Goal: Task Accomplishment & Management: Manage account settings

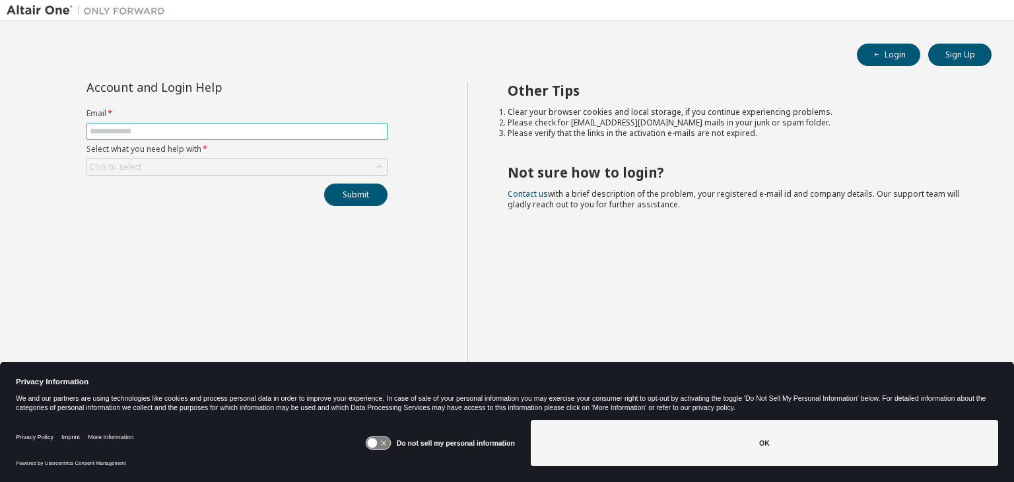
click at [240, 135] on input "text" at bounding box center [237, 131] width 294 height 11
click at [967, 54] on button "Sign Up" at bounding box center [959, 55] width 63 height 22
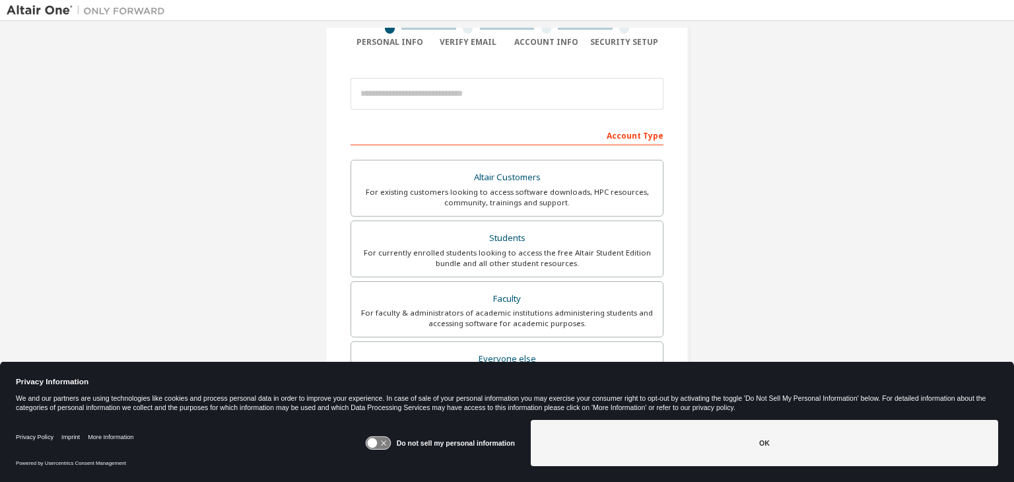
scroll to position [119, 0]
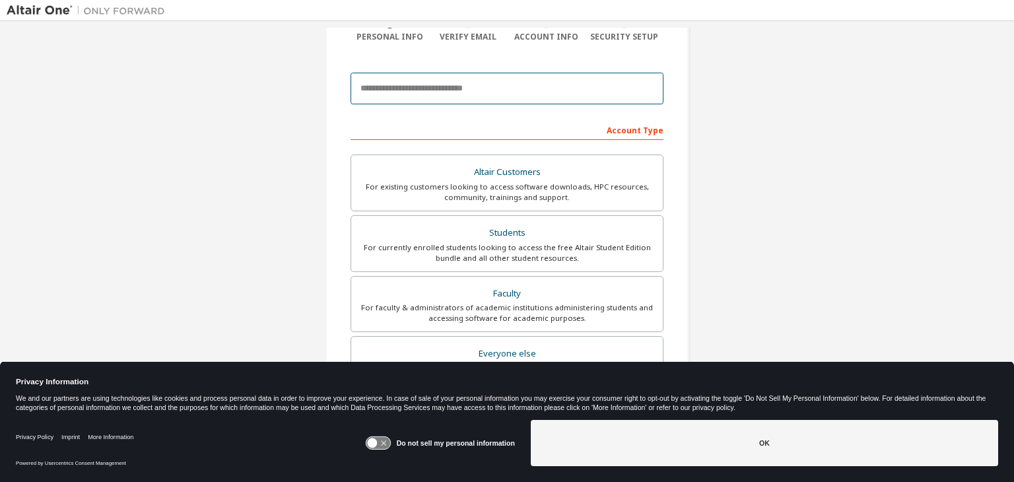
click at [473, 80] on input "email" at bounding box center [506, 89] width 313 height 32
type input "**********"
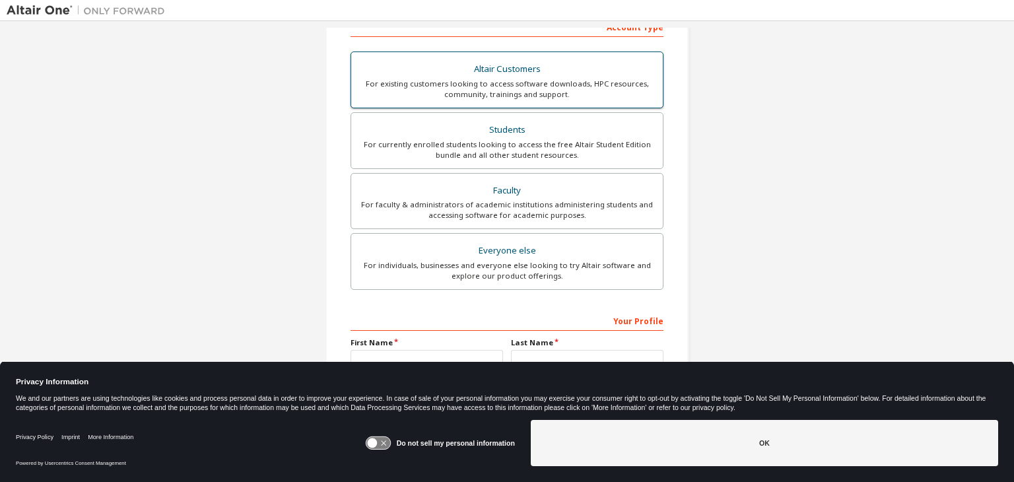
scroll to position [222, 0]
click at [531, 135] on div "Students" at bounding box center [507, 130] width 296 height 18
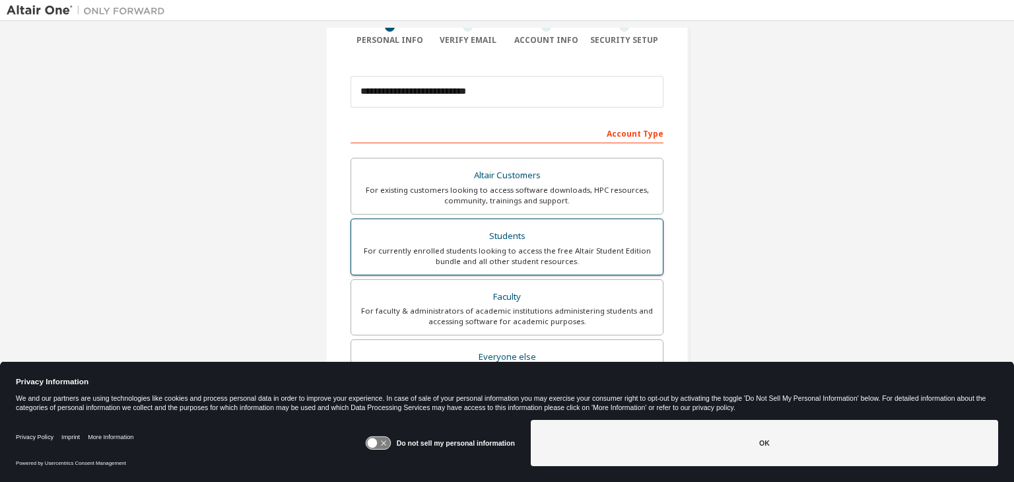
scroll to position [106, 0]
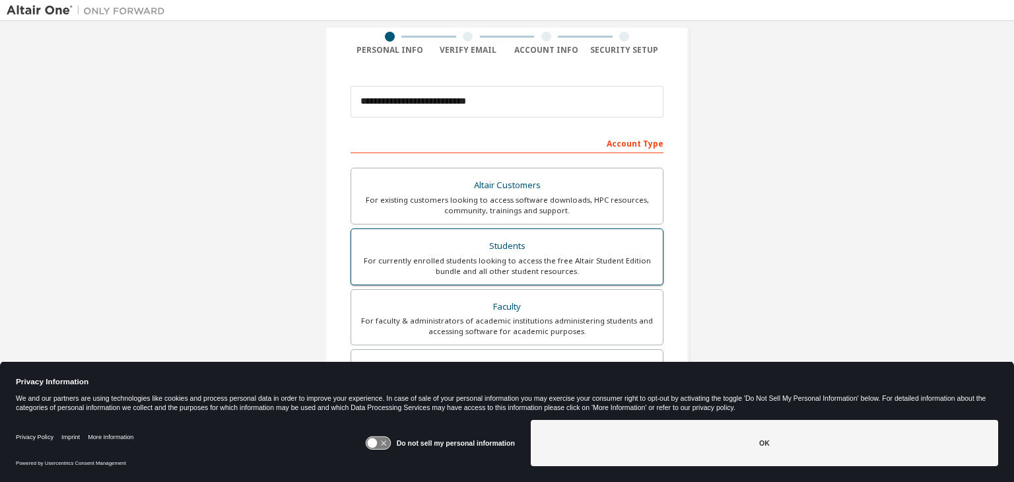
click at [501, 267] on div "For currently enrolled students looking to access the free Altair Student Editi…" at bounding box center [507, 265] width 296 height 21
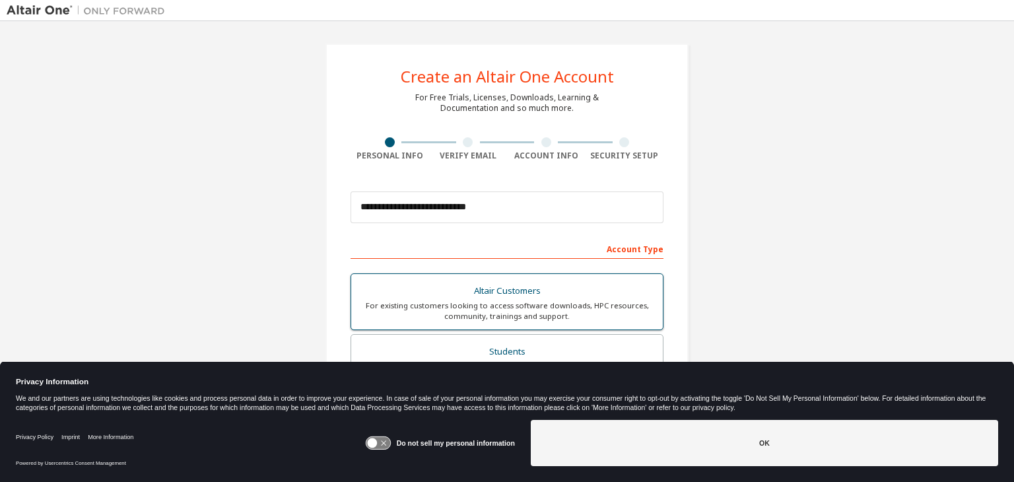
scroll to position [287, 0]
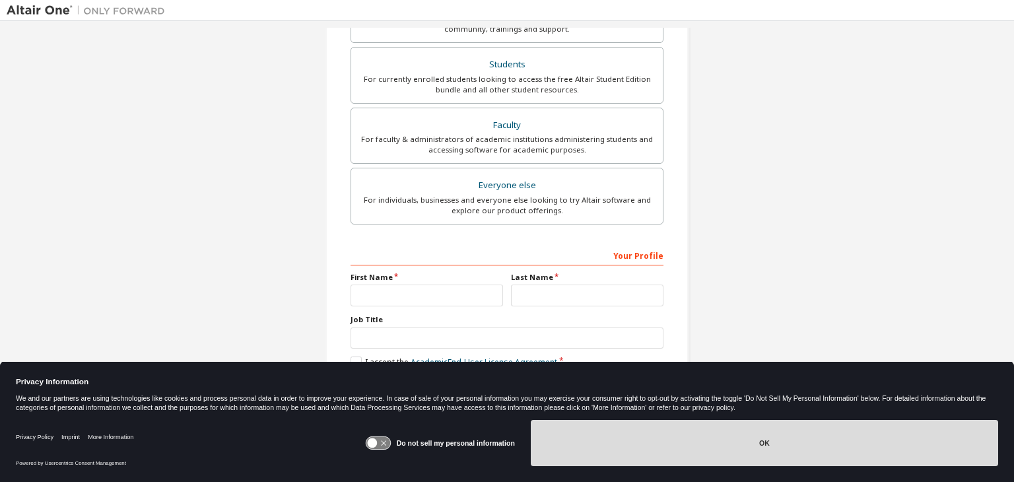
click at [660, 444] on button "OK" at bounding box center [764, 443] width 467 height 46
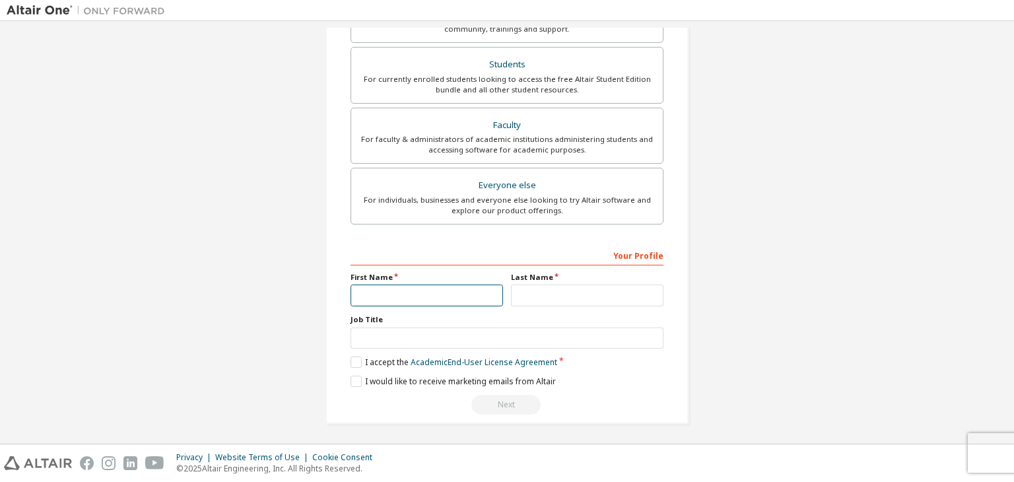
click at [457, 294] on input "text" at bounding box center [426, 295] width 152 height 22
type input "*******"
type input "**"
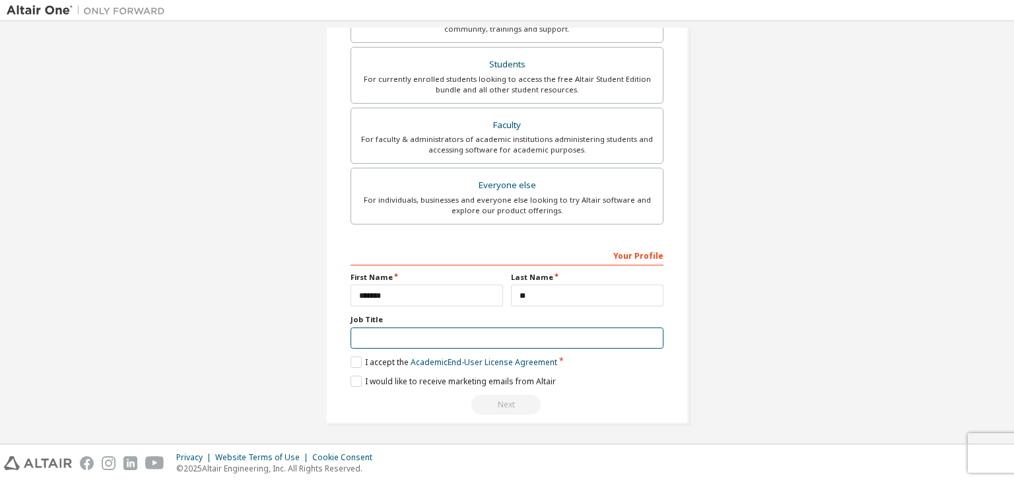
click at [429, 327] on input "text" at bounding box center [506, 338] width 313 height 22
type input "*******"
click at [350, 357] on label "I accept the Academic End-User License Agreement" at bounding box center [453, 361] width 207 height 11
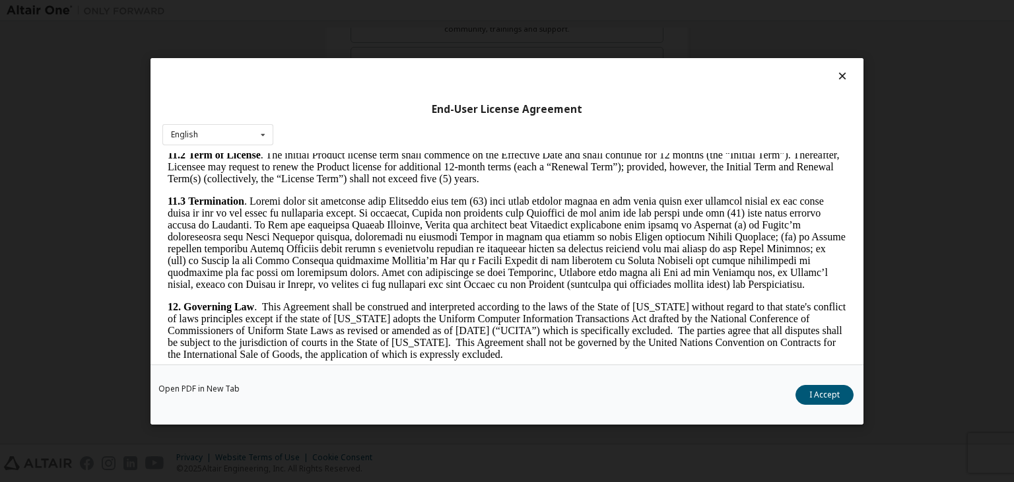
scroll to position [2205, 0]
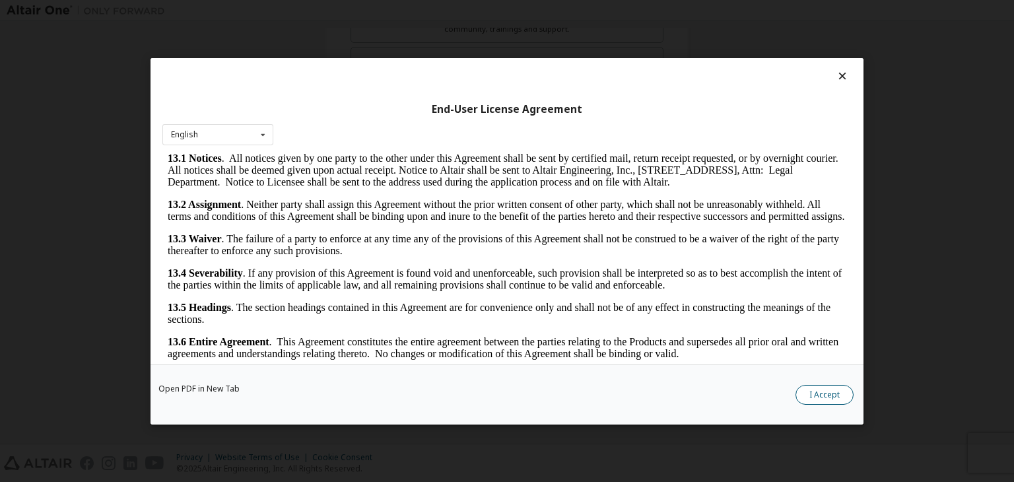
click at [816, 390] on button "I Accept" at bounding box center [824, 395] width 58 height 20
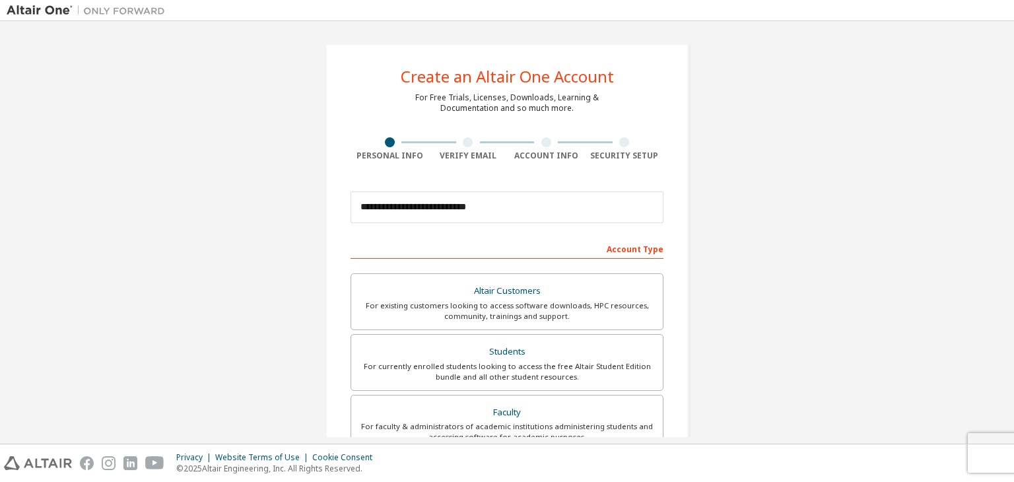
scroll to position [287, 0]
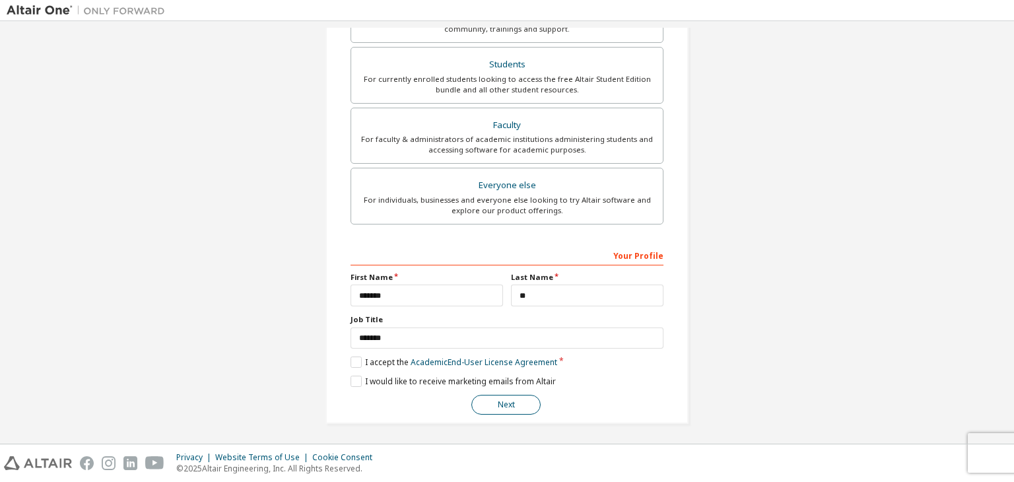
click at [484, 409] on button "Next" at bounding box center [505, 405] width 69 height 20
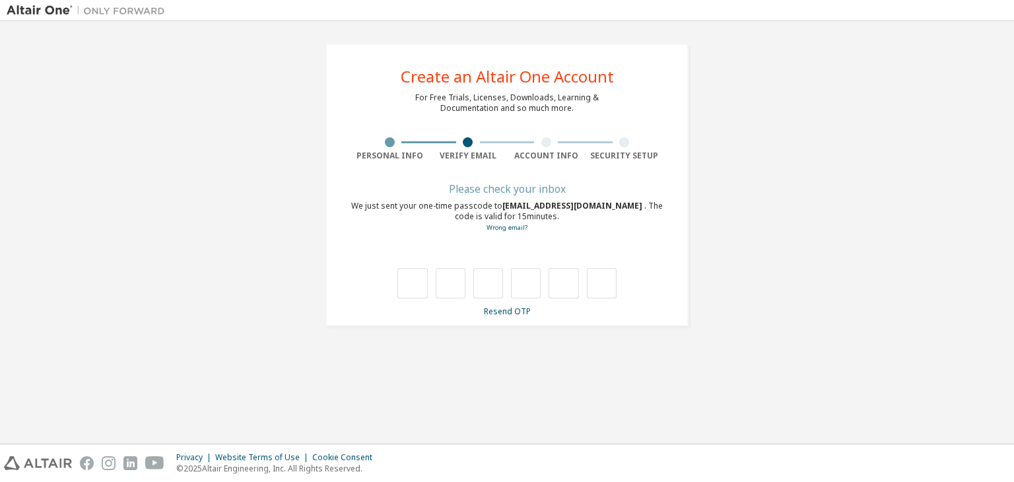
scroll to position [0, 0]
type input "*"
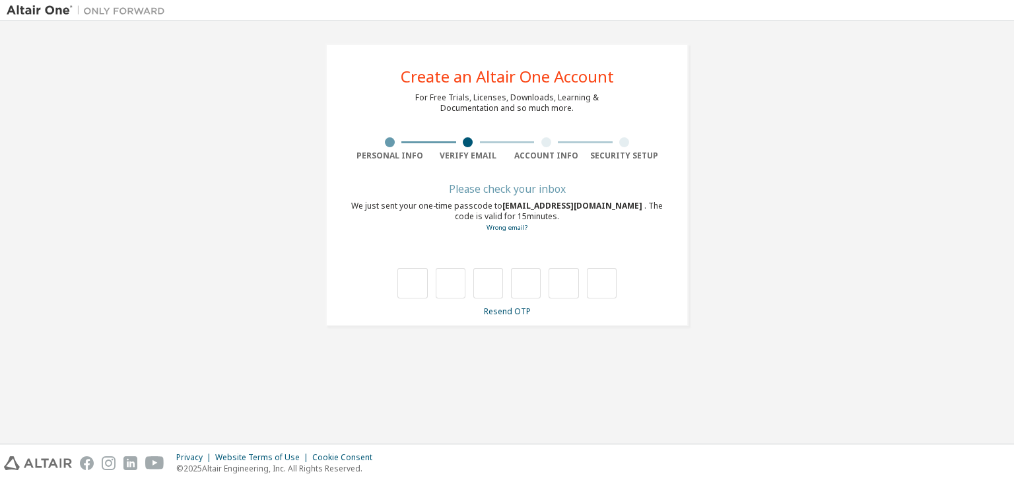
type input "*"
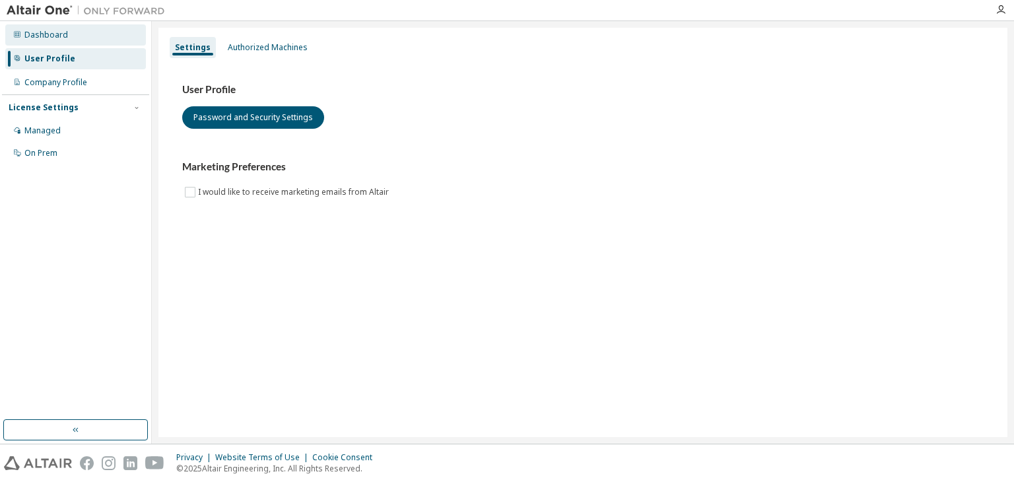
click at [91, 44] on div "Dashboard" at bounding box center [75, 34] width 141 height 21
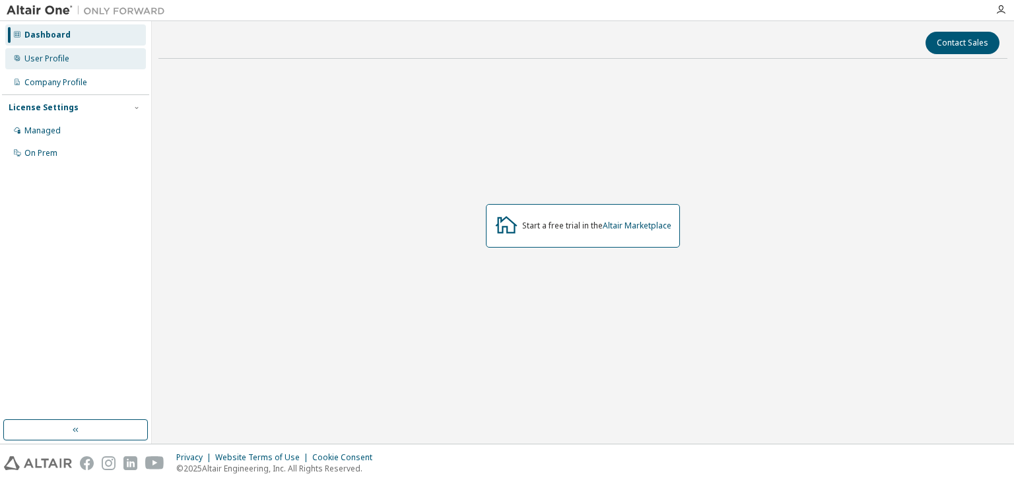
click at [88, 68] on div "User Profile" at bounding box center [75, 58] width 141 height 21
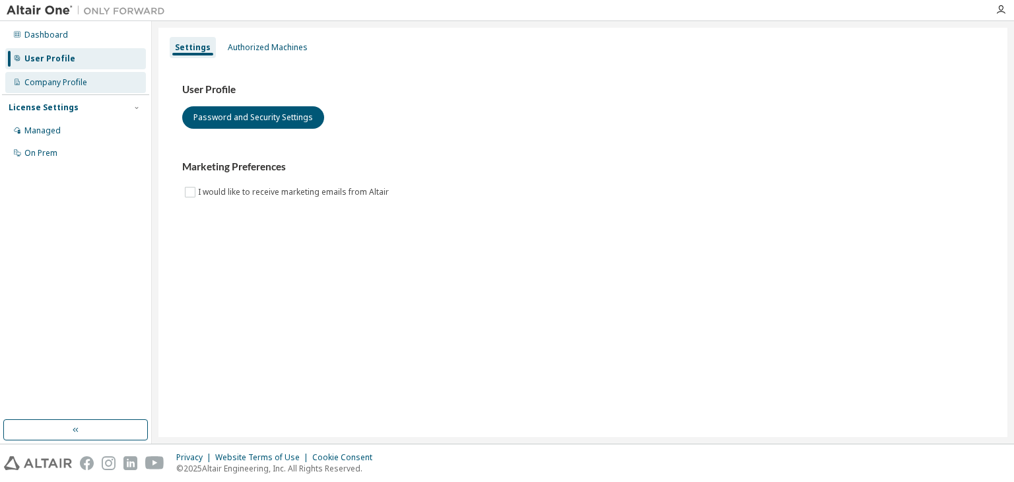
click at [88, 85] on div "Company Profile" at bounding box center [75, 82] width 141 height 21
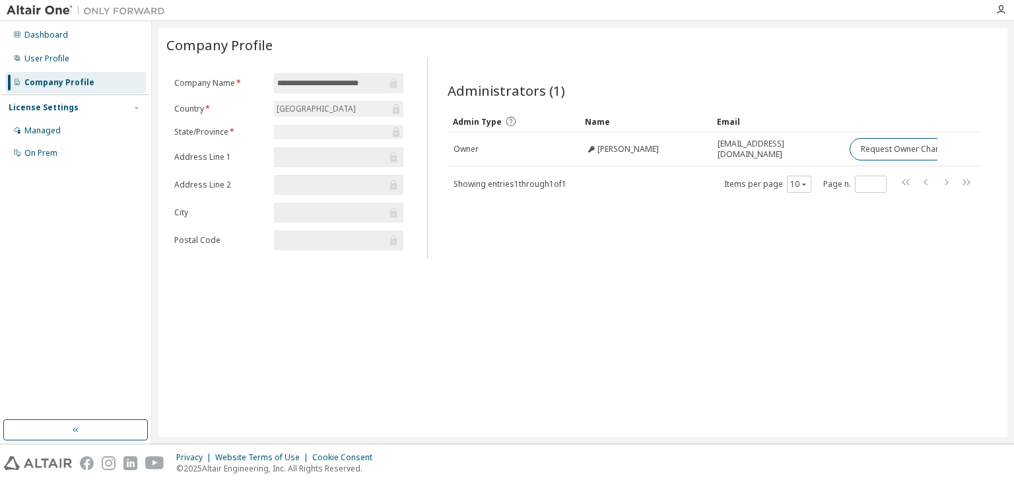
click at [53, 9] on img at bounding box center [89, 10] width 165 height 13
click at [1000, 7] on icon "button" at bounding box center [1000, 10] width 11 height 11
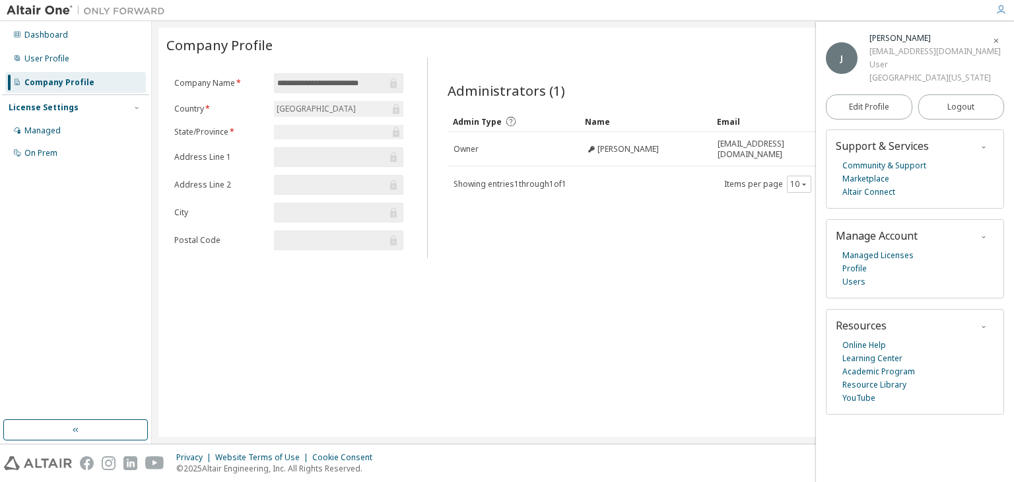
click at [715, 342] on div "**********" at bounding box center [582, 232] width 849 height 409
click at [995, 38] on icon "button" at bounding box center [996, 41] width 8 height 8
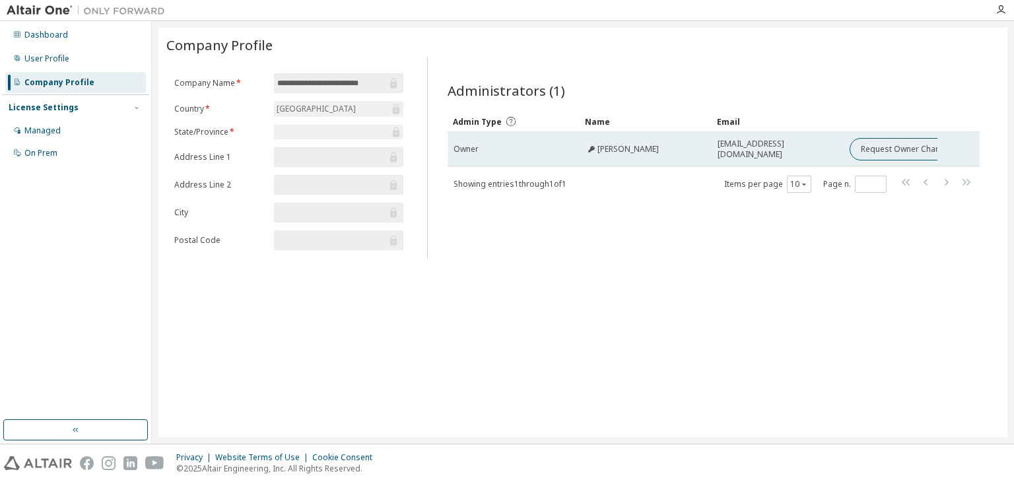
click at [634, 149] on span "[PERSON_NAME]" at bounding box center [627, 149] width 61 height 11
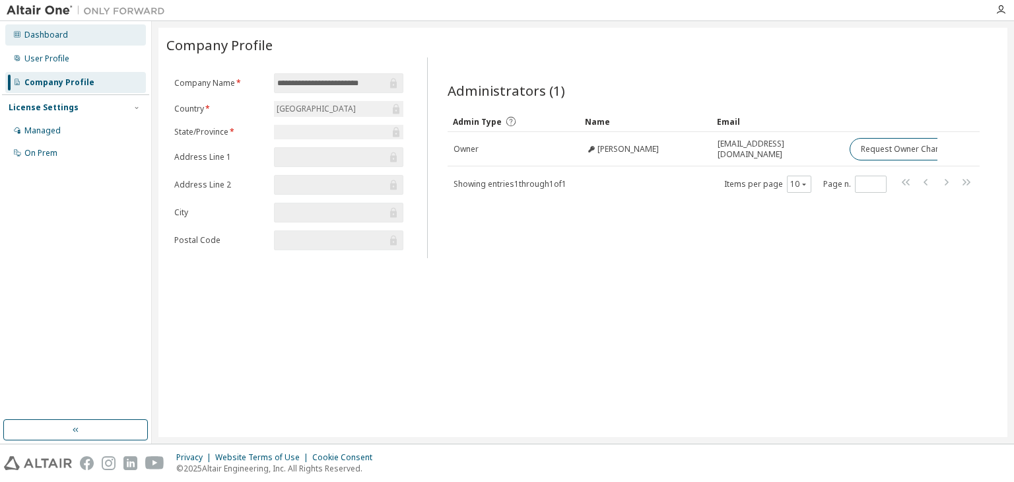
click at [53, 37] on div "Dashboard" at bounding box center [46, 35] width 44 height 11
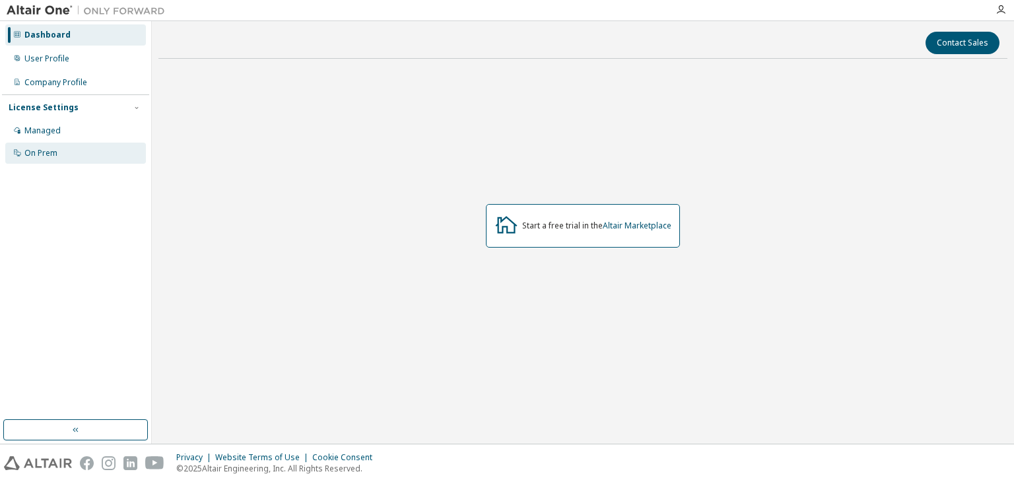
click at [51, 154] on div "On Prem" at bounding box center [40, 153] width 33 height 11
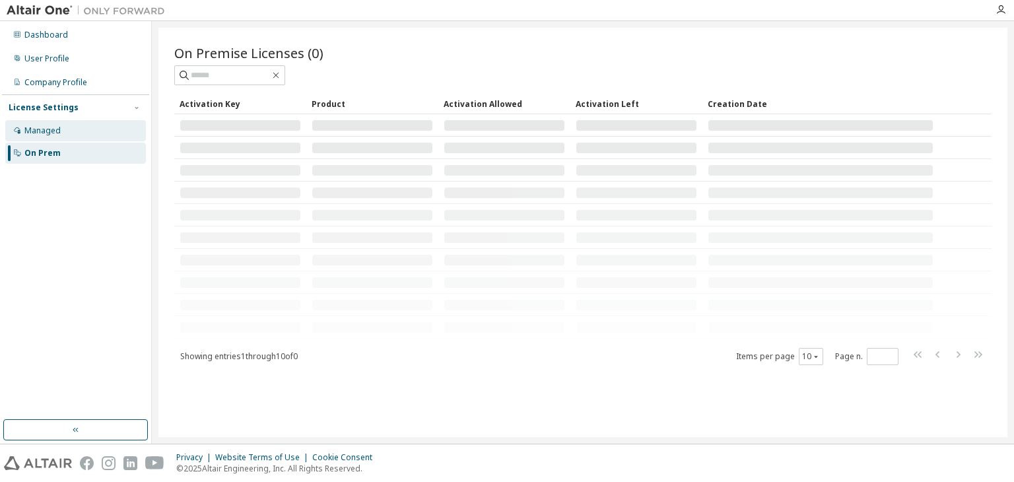
click at [53, 128] on div "Managed" at bounding box center [42, 130] width 36 height 11
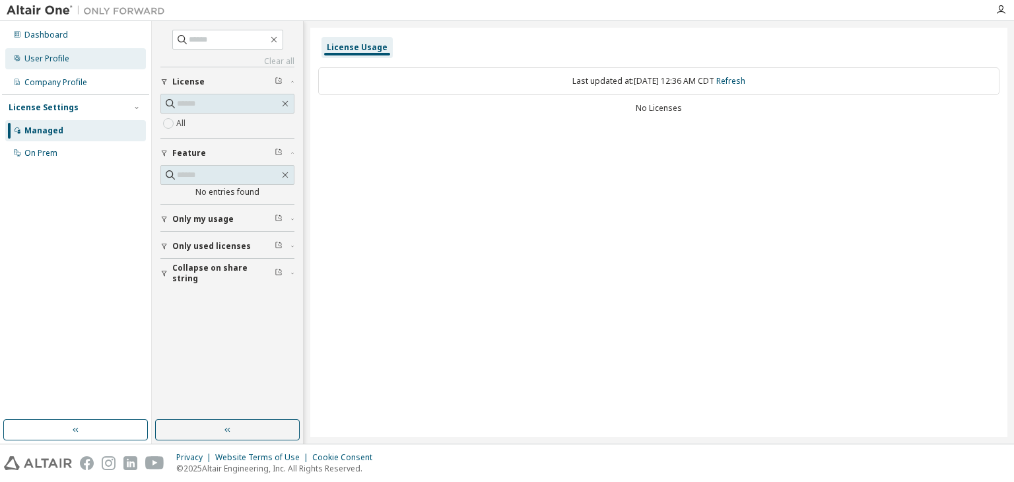
click at [66, 61] on div "User Profile" at bounding box center [46, 58] width 45 height 11
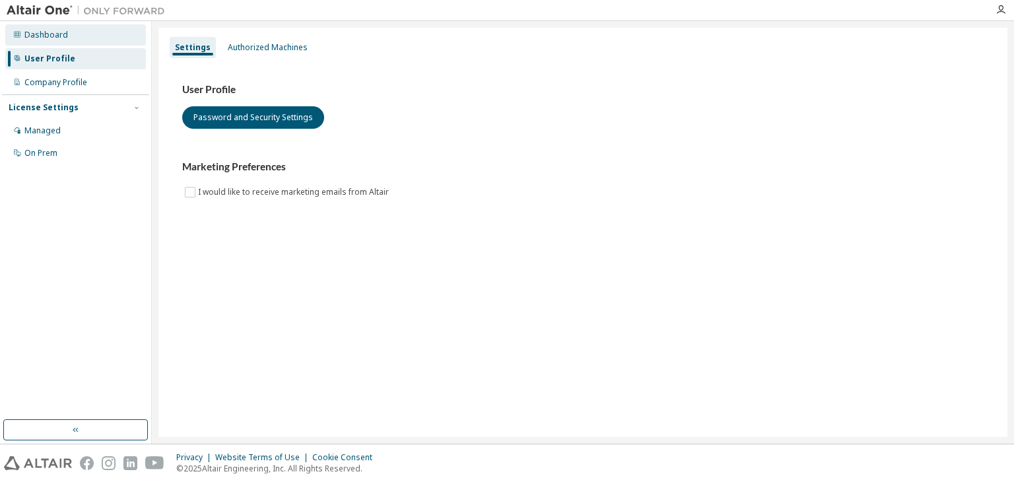
click at [64, 35] on div "Dashboard" at bounding box center [46, 35] width 44 height 11
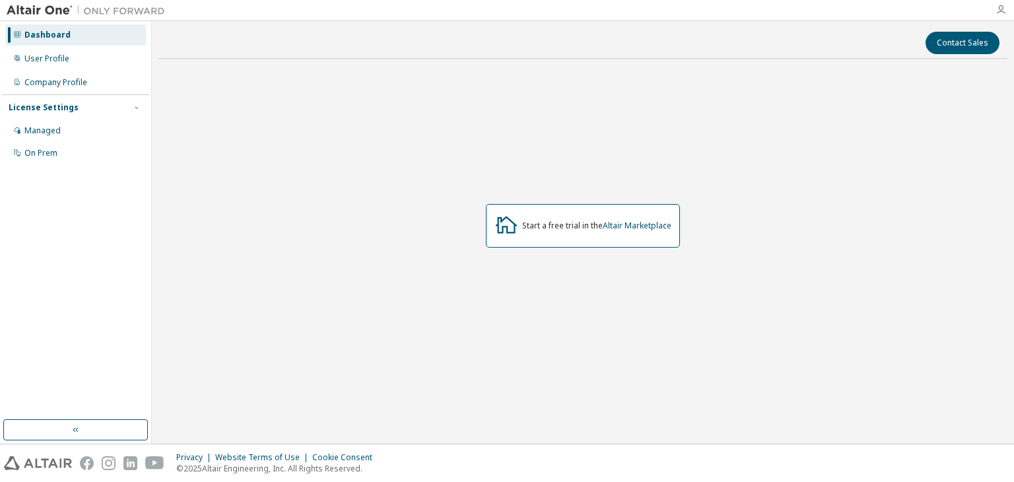
click at [1001, 11] on icon "button" at bounding box center [1000, 10] width 11 height 11
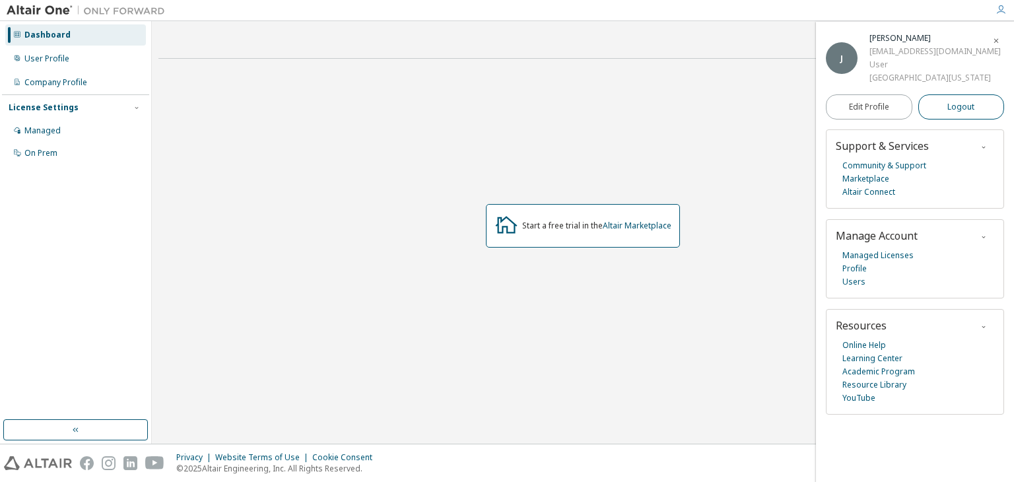
click at [958, 106] on span "Logout" at bounding box center [960, 106] width 27 height 13
